Goal: Task Accomplishment & Management: Use online tool/utility

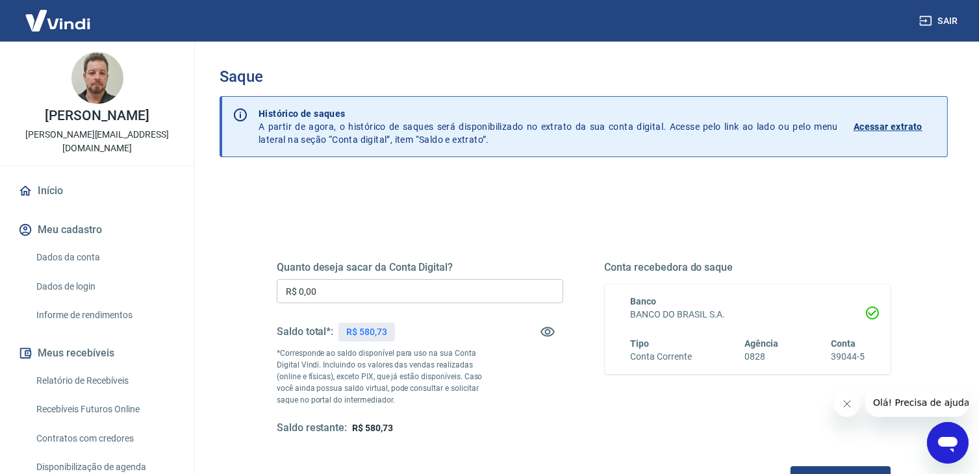
click at [348, 296] on input "R$ 0,00" at bounding box center [420, 291] width 287 height 24
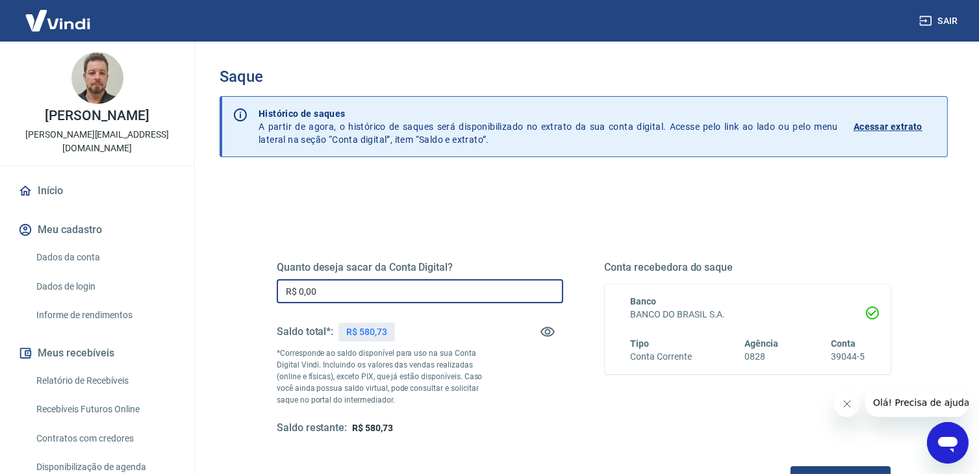
drag, startPoint x: 341, startPoint y: 289, endPoint x: 272, endPoint y: 274, distance: 71.1
click at [263, 283] on div "Quanto deseja sacar da Conta Digital? R$ 0,00 ​ Saldo total*: R$ 580,73 *Corres…" at bounding box center [583, 355] width 645 height 302
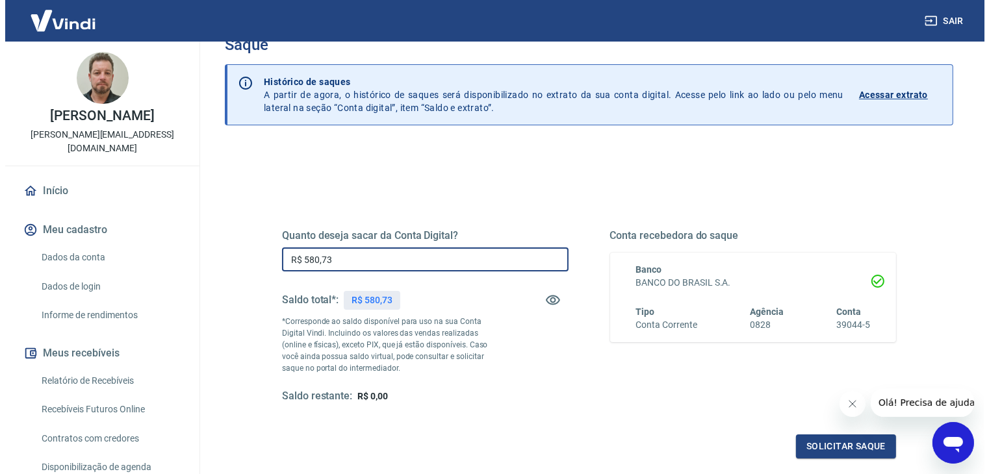
scroll to position [130, 0]
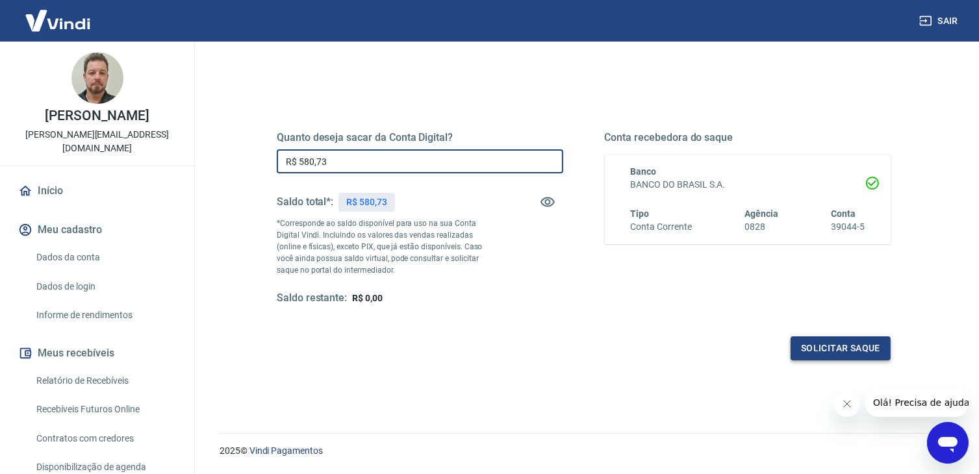
type input "R$ 580,73"
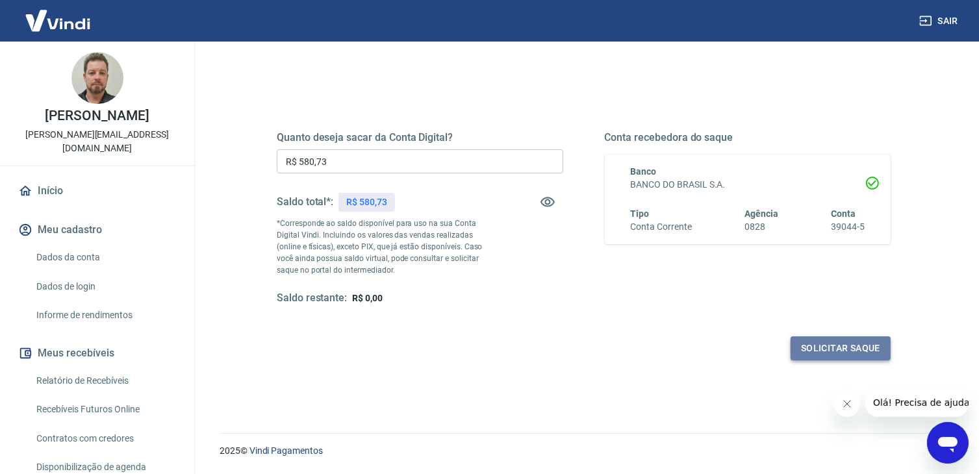
click at [856, 353] on button "Solicitar saque" at bounding box center [841, 349] width 100 height 24
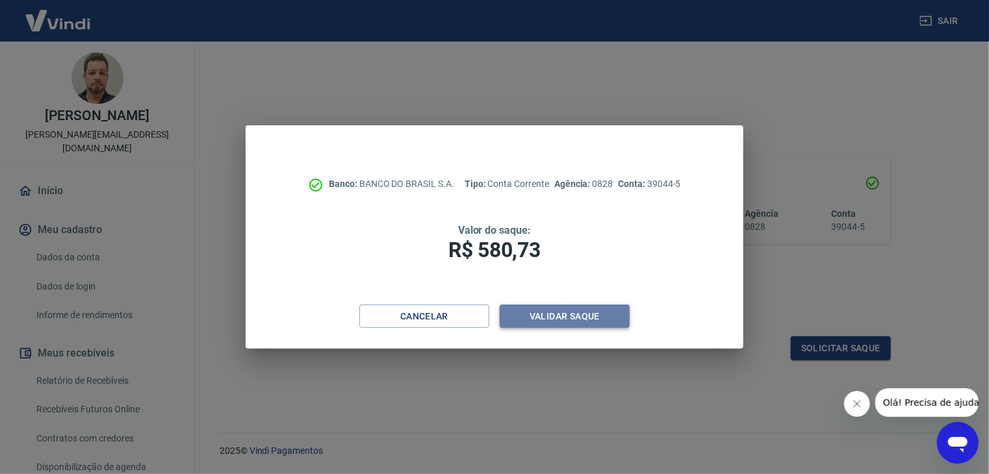
click at [602, 315] on button "Validar saque" at bounding box center [565, 317] width 130 height 24
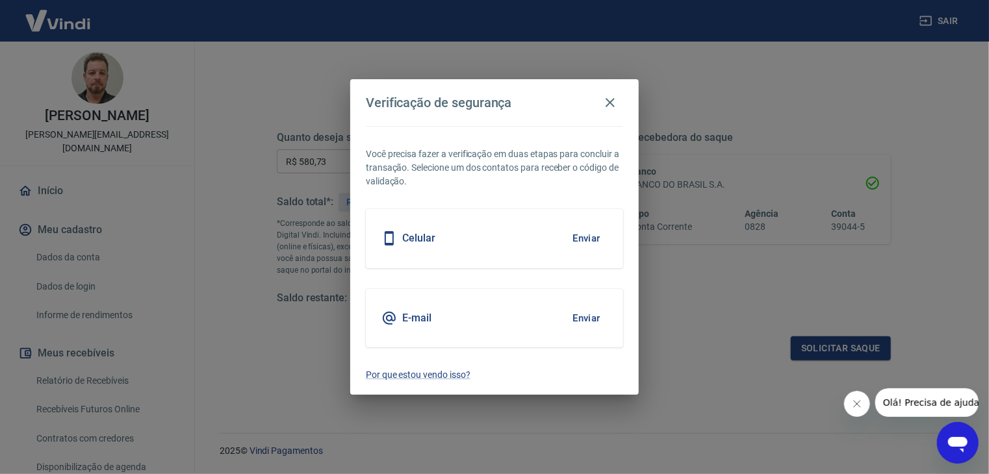
click at [584, 240] on button "Enviar" at bounding box center [586, 238] width 42 height 27
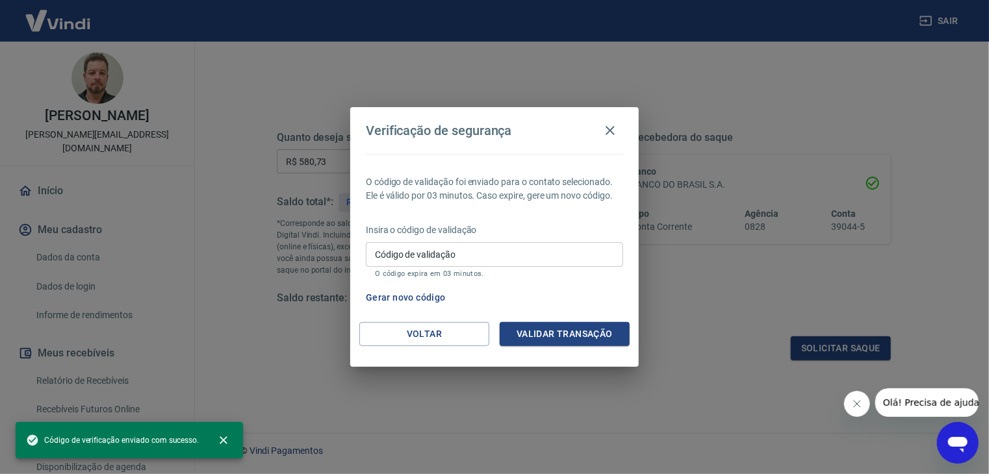
click at [496, 254] on input "Código de validação" at bounding box center [494, 254] width 257 height 24
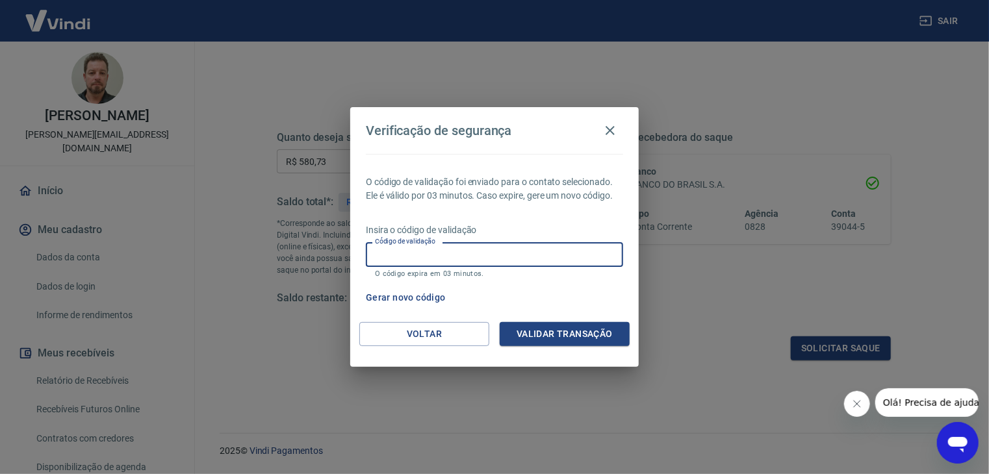
click at [450, 253] on input "Código de validação" at bounding box center [494, 254] width 257 height 24
type input "987840"
click at [551, 330] on button "Validar transação" at bounding box center [565, 334] width 130 height 24
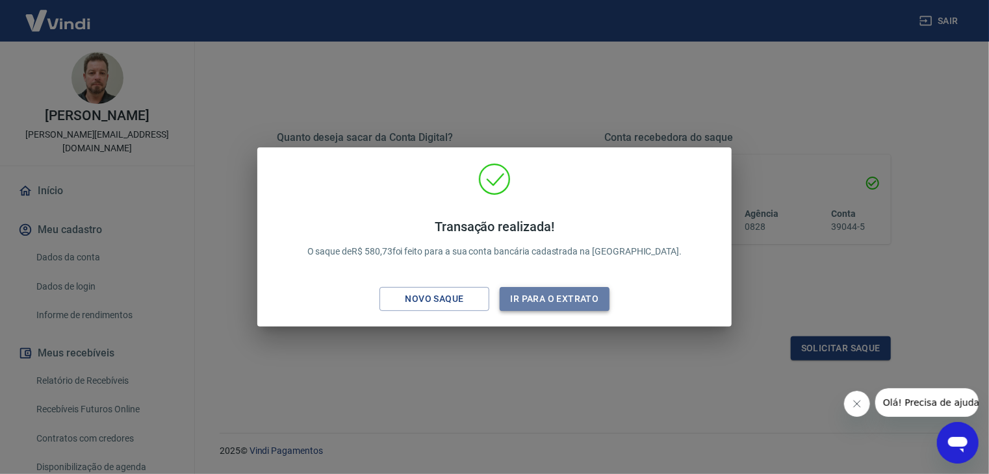
click at [571, 298] on button "Ir para o extrato" at bounding box center [555, 299] width 110 height 24
